Goal: Transaction & Acquisition: Purchase product/service

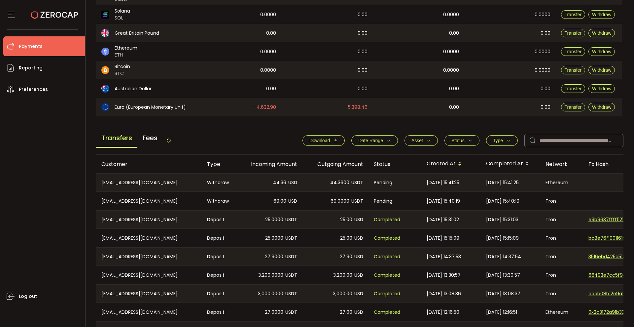
scroll to position [209, 0]
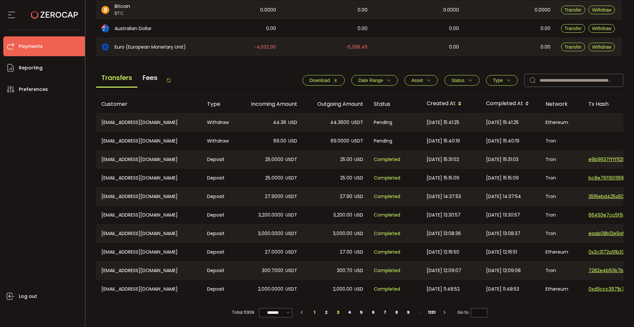
click at [341, 311] on li "3" at bounding box center [338, 312] width 12 height 9
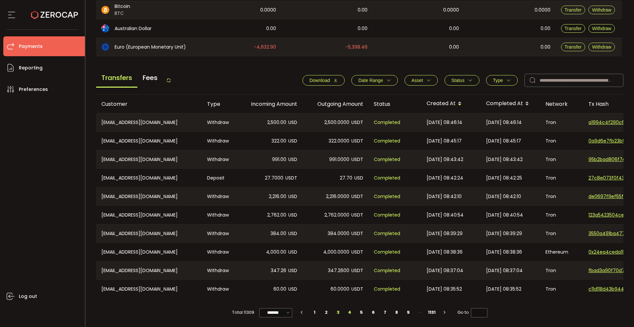
click at [349, 313] on li "4" at bounding box center [350, 312] width 12 height 9
click at [312, 310] on li "1" at bounding box center [315, 312] width 12 height 9
type input "*"
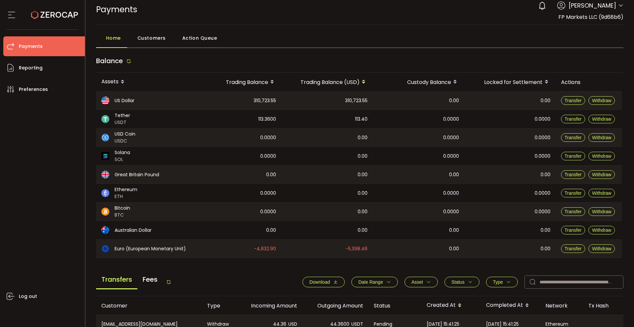
scroll to position [2, 0]
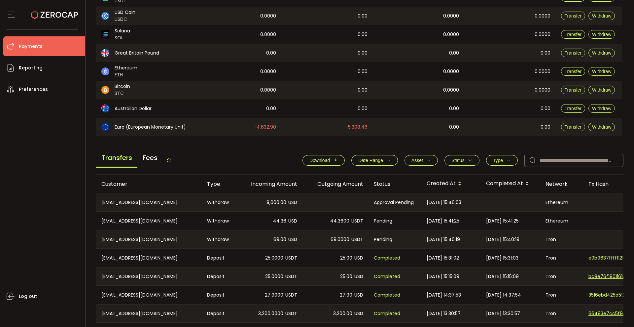
scroll to position [44, 0]
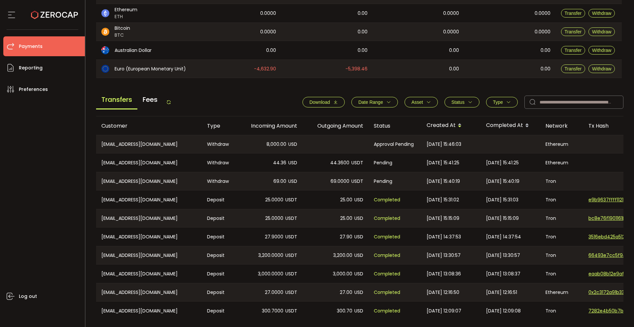
scroll to position [206, 0]
